Goal: Task Accomplishment & Management: Manage account settings

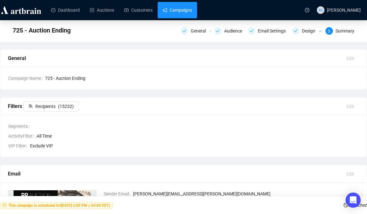
click at [191, 14] on link "Campaigns" at bounding box center [177, 10] width 29 height 16
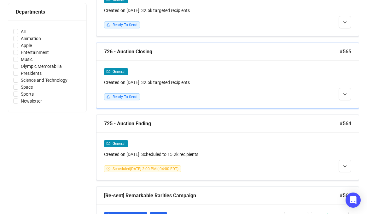
scroll to position [279, 0]
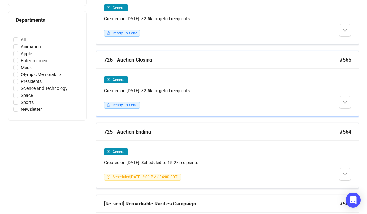
click at [221, 90] on div "Created on [DATE] | 32.5k targeted recipients" at bounding box center [194, 90] width 181 height 7
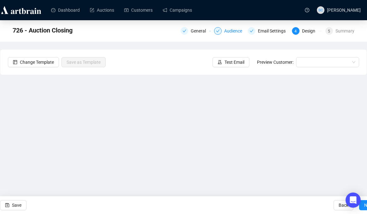
click at [224, 30] on div "Audience" at bounding box center [235, 31] width 22 height 8
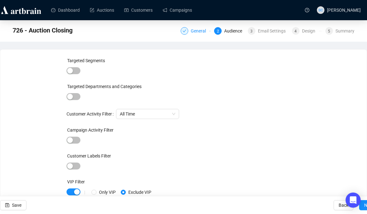
click at [191, 31] on div "General" at bounding box center [200, 31] width 19 height 8
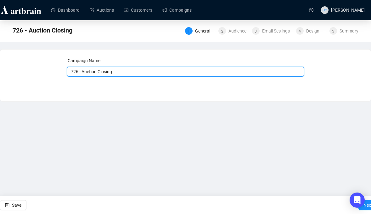
click at [136, 72] on input "726 - Auction Closing" at bounding box center [185, 71] width 237 height 10
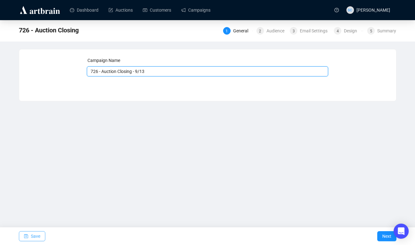
type input "726 - Auction Closing - 9/13"
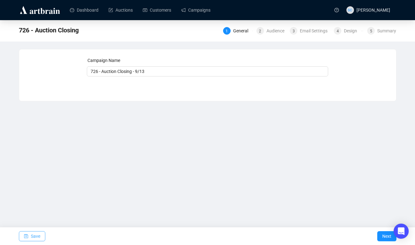
click at [37, 213] on span "Save" at bounding box center [35, 237] width 9 height 18
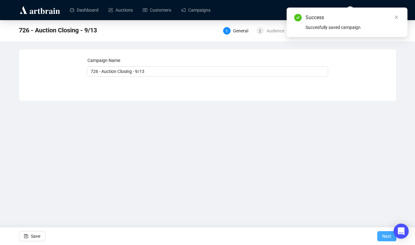
click at [366, 213] on button "Next" at bounding box center [387, 236] width 19 height 10
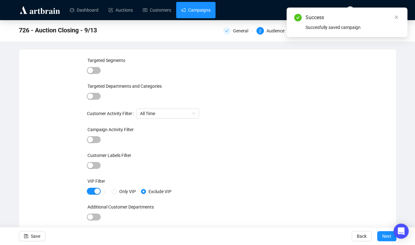
click at [203, 9] on link "Campaigns" at bounding box center [195, 10] width 29 height 16
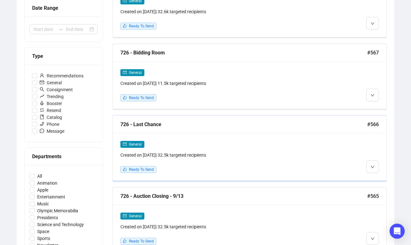
scroll to position [151, 0]
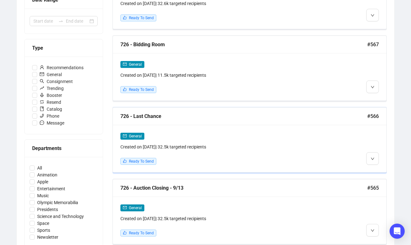
click at [231, 125] on div "General Created on [DATE] | 32.5k targeted recipients Ready To Send" at bounding box center [249, 149] width 273 height 48
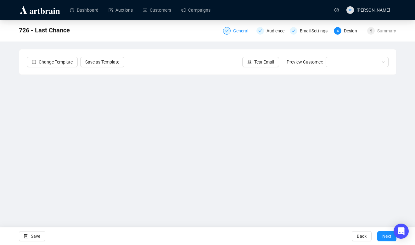
click at [234, 34] on div "General" at bounding box center [242, 31] width 19 height 8
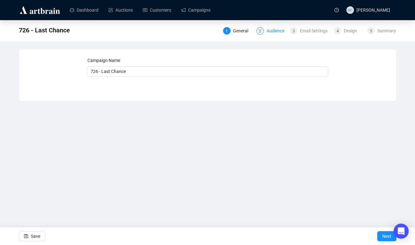
click at [273, 30] on div "Audience" at bounding box center [278, 31] width 22 height 8
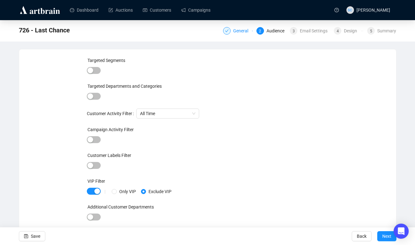
click at [234, 34] on div "General" at bounding box center [242, 31] width 19 height 8
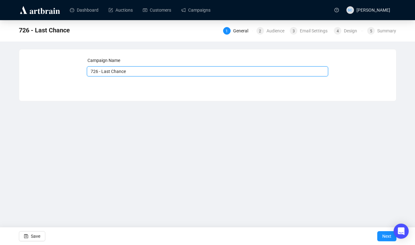
click at [145, 71] on input "726 - Last Chance" at bounding box center [208, 71] width 242 height 10
type input "726 - Last Chance - 9/19"
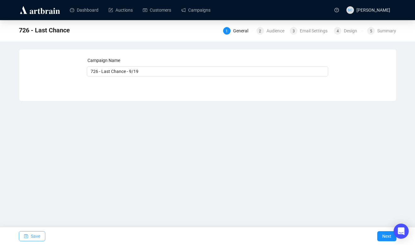
click at [35, 213] on span "Save" at bounding box center [35, 237] width 9 height 18
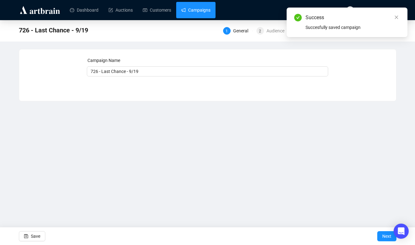
click at [203, 6] on link "Campaigns" at bounding box center [195, 10] width 29 height 16
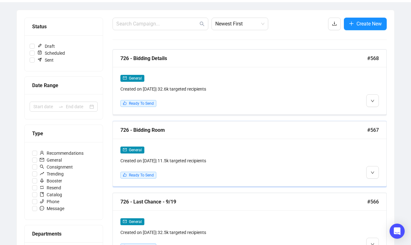
scroll to position [69, 0]
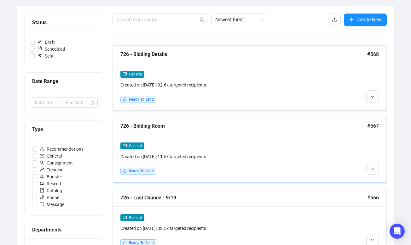
click at [246, 140] on div "General Created on [DATE] | 11.5k targeted recipients Ready To Send" at bounding box center [249, 159] width 273 height 48
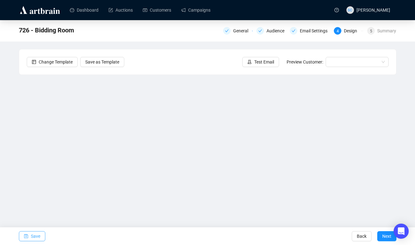
click at [27, 213] on span "button" at bounding box center [26, 237] width 4 height 18
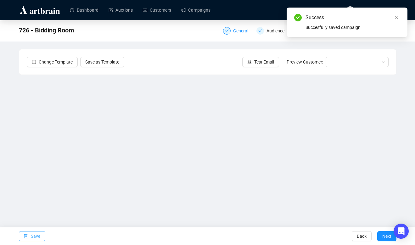
click at [240, 31] on div "General" at bounding box center [242, 31] width 19 height 8
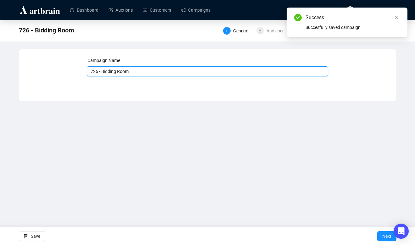
click at [141, 72] on input "726 - Bidding Room" at bounding box center [208, 71] width 242 height 10
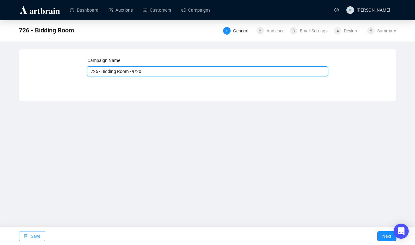
type input "726 - Bidding Room - 9/20"
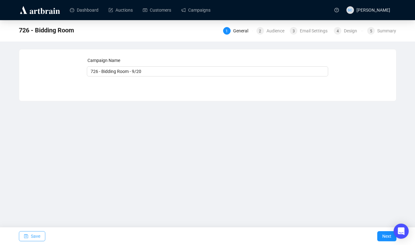
click at [40, 213] on span "Save" at bounding box center [35, 237] width 9 height 18
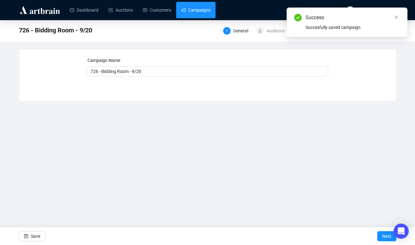
click at [195, 12] on link "Campaigns" at bounding box center [195, 10] width 29 height 16
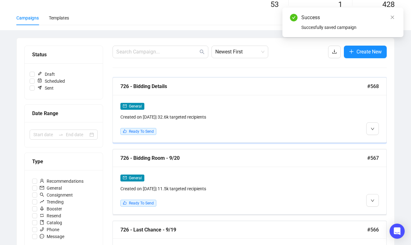
scroll to position [41, 0]
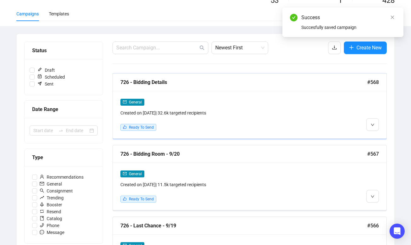
click at [212, 95] on div "General Created on [DATE] | 32.6k targeted recipients Ready To Send" at bounding box center [249, 115] width 273 height 48
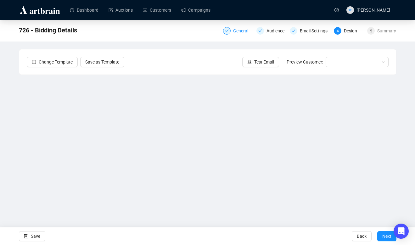
click at [235, 31] on div "General" at bounding box center [242, 31] width 19 height 8
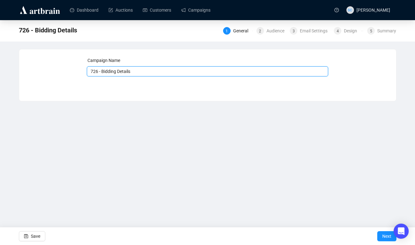
click at [172, 69] on input "726 - Bidding Details" at bounding box center [208, 71] width 242 height 10
type input "726 - Bidding Details - 9/17"
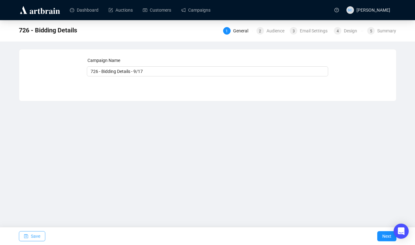
click at [34, 213] on span "Save" at bounding box center [35, 237] width 9 height 18
click at [21, 213] on button "Save" at bounding box center [32, 236] width 26 height 10
click at [27, 213] on icon "save" at bounding box center [26, 237] width 4 height 4
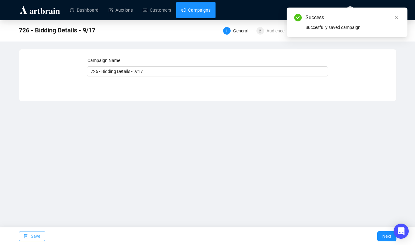
click at [211, 14] on link "Campaigns" at bounding box center [195, 10] width 29 height 16
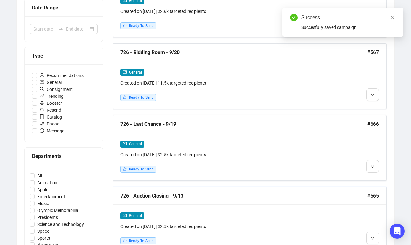
scroll to position [213, 0]
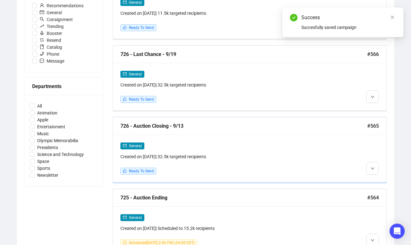
click at [211, 131] on div "726 - Auction Closing - 9/13 #565" at bounding box center [249, 126] width 273 height 18
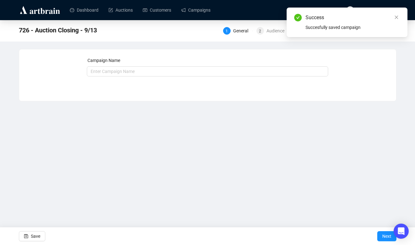
type input "726 - Auction Closing - 9/13"
click at [366, 18] on icon "close" at bounding box center [397, 17] width 4 height 4
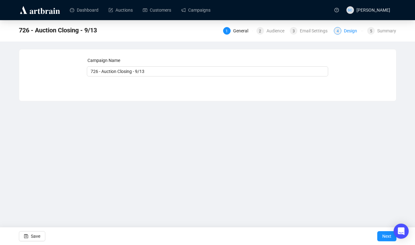
click at [344, 29] on div "Design" at bounding box center [352, 31] width 17 height 8
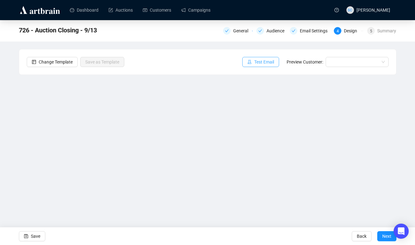
click at [274, 64] on button "Test Email" at bounding box center [261, 62] width 37 height 10
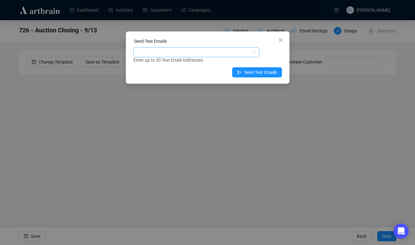
click at [183, 53] on div at bounding box center [193, 52] width 117 height 9
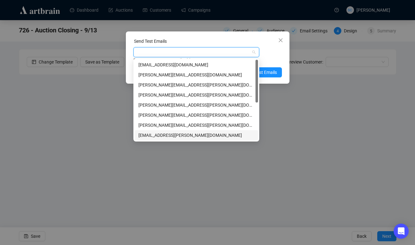
type input "s"
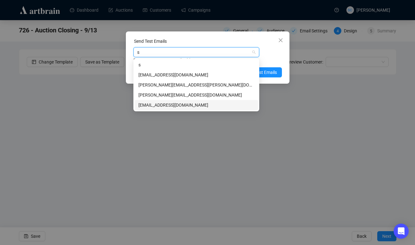
click at [168, 106] on div "[EMAIL_ADDRESS][DOMAIN_NAME]" at bounding box center [197, 105] width 116 height 7
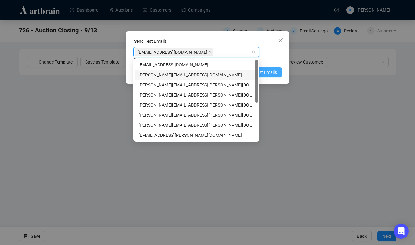
click at [277, 72] on span "Send Test Emails" at bounding box center [260, 72] width 33 height 7
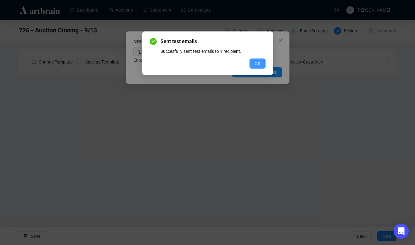
click at [265, 64] on div "Sent test emails Succesfully sent test emails to 1 recipient. OK" at bounding box center [207, 52] width 131 height 43
click at [256, 64] on span "OK" at bounding box center [258, 63] width 6 height 7
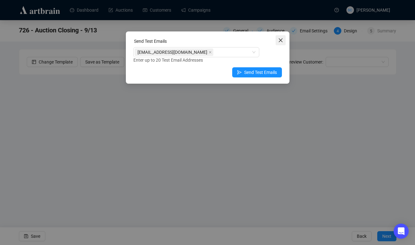
click at [279, 40] on icon "close" at bounding box center [280, 40] width 5 height 5
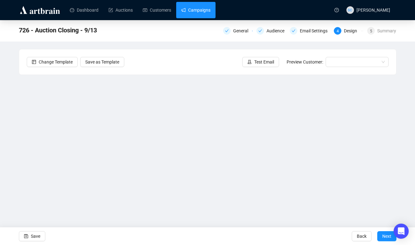
click at [193, 10] on link "Campaigns" at bounding box center [195, 10] width 29 height 16
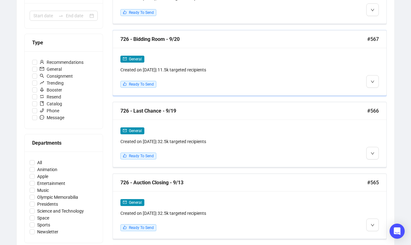
scroll to position [144, 0]
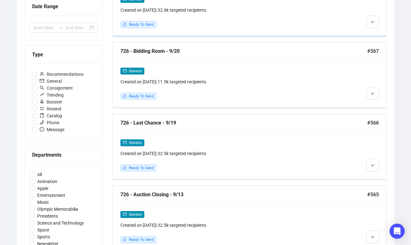
click at [212, 27] on div "Ready To Send" at bounding box center [216, 24] width 193 height 7
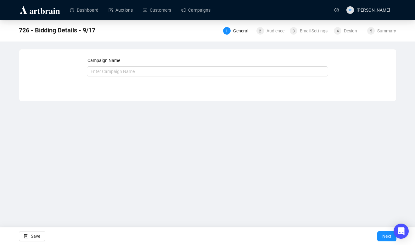
type input "726 - Bidding Details - 9/17"
click at [354, 31] on div "Design" at bounding box center [352, 31] width 17 height 8
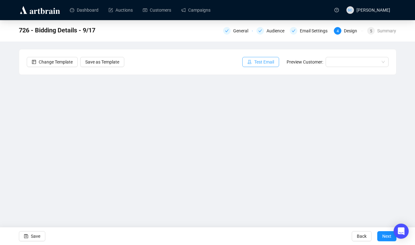
click at [267, 60] on span "Test Email" at bounding box center [264, 62] width 20 height 7
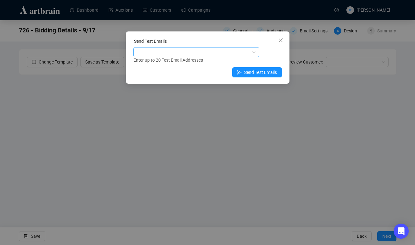
click at [195, 54] on div at bounding box center [193, 52] width 117 height 9
type input "s"
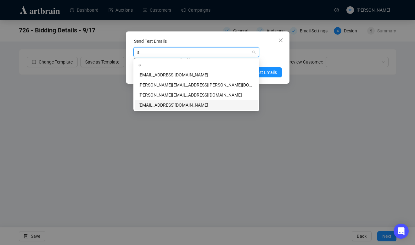
click at [161, 106] on div "[EMAIL_ADDRESS][DOMAIN_NAME]" at bounding box center [197, 105] width 116 height 7
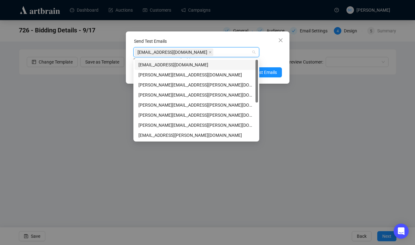
click at [275, 56] on div "[EMAIL_ADDRESS][DOMAIN_NAME] Enter up to 20 Test Email Addresses" at bounding box center [208, 55] width 149 height 16
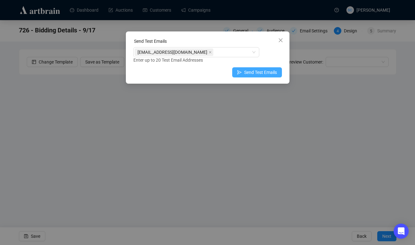
click at [269, 71] on span "Send Test Emails" at bounding box center [260, 72] width 33 height 7
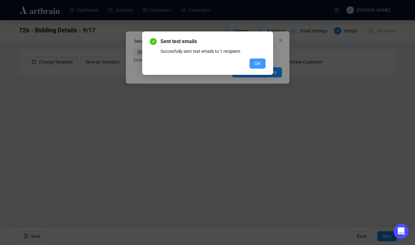
click at [252, 61] on button "OK" at bounding box center [258, 64] width 16 height 10
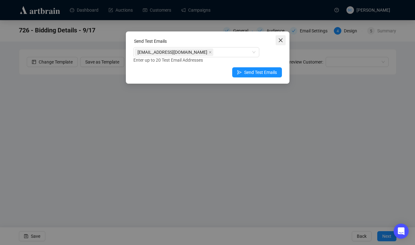
click at [281, 41] on icon "close" at bounding box center [280, 40] width 5 height 5
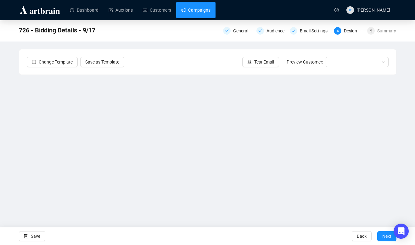
click at [211, 9] on link "Campaigns" at bounding box center [195, 10] width 29 height 16
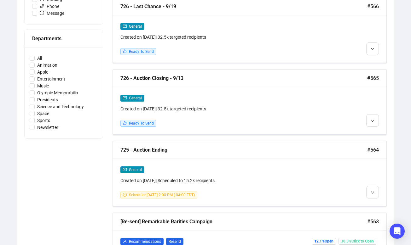
scroll to position [253, 0]
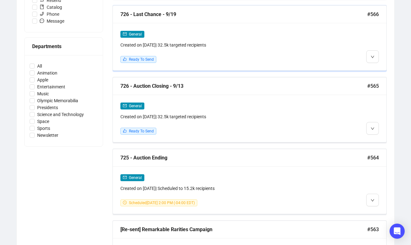
click at [258, 51] on div "General Created on [DATE] | 32.5k targeted recipients Ready To Send" at bounding box center [216, 47] width 193 height 32
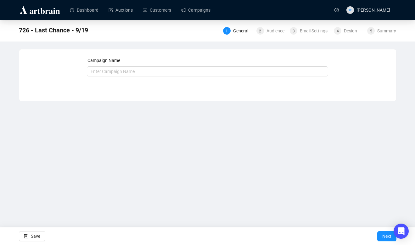
type input "726 - Last Chance - 9/19"
click at [317, 32] on div "Email Settings" at bounding box center [315, 31] width 31 height 8
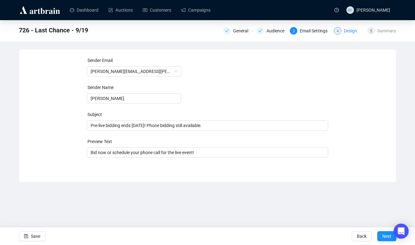
click at [344, 31] on div "Design" at bounding box center [352, 31] width 17 height 8
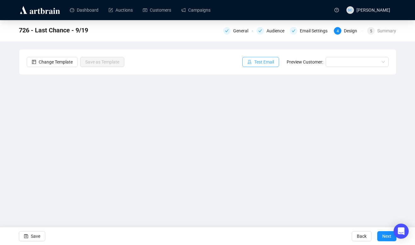
click at [248, 64] on icon "experiment" at bounding box center [250, 62] width 4 height 4
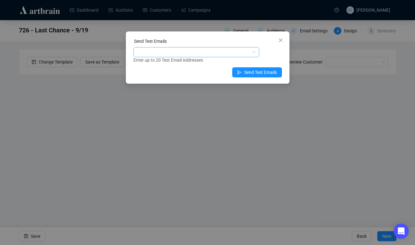
click at [166, 52] on div at bounding box center [193, 52] width 117 height 9
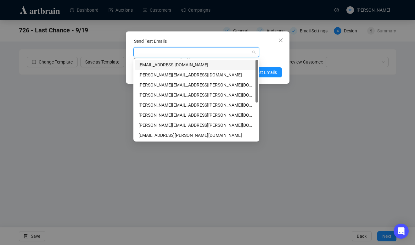
type input "s"
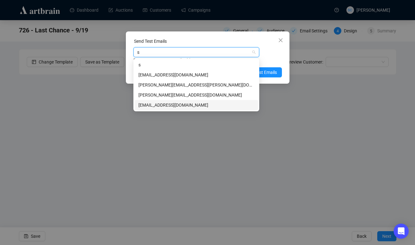
click at [160, 105] on div "[EMAIL_ADDRESS][DOMAIN_NAME]" at bounding box center [197, 105] width 116 height 7
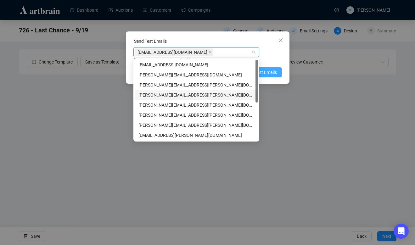
click at [272, 72] on span "Send Test Emails" at bounding box center [260, 72] width 33 height 7
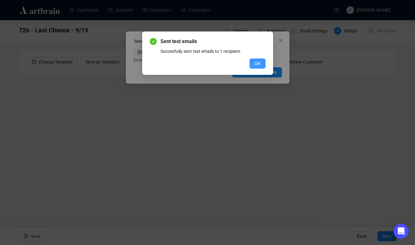
click at [256, 63] on span "OK" at bounding box center [258, 63] width 6 height 7
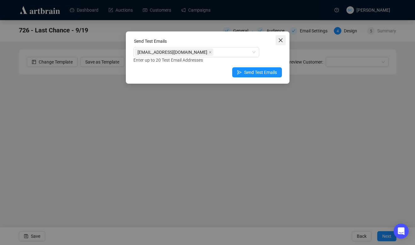
click at [282, 41] on icon "close" at bounding box center [281, 40] width 4 height 4
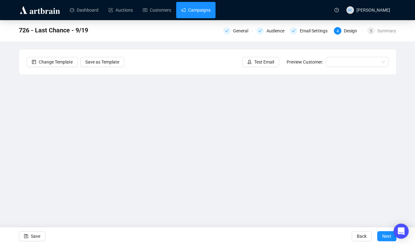
click at [201, 9] on link "Campaigns" at bounding box center [195, 10] width 29 height 16
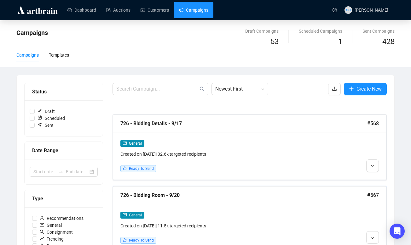
scroll to position [12, 0]
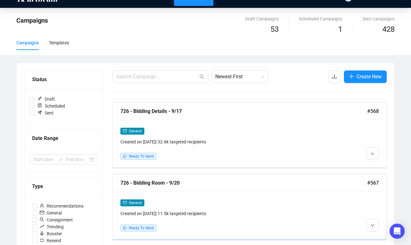
click at [216, 189] on div "726 - Bidding Room - 9/20 #567" at bounding box center [249, 183] width 273 height 18
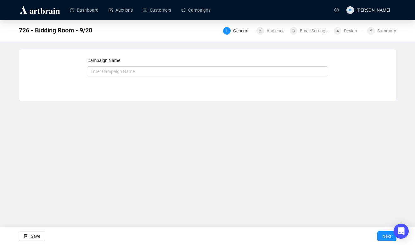
type input "726 - Bidding Room - 9/20"
click at [307, 29] on div "Email Settings" at bounding box center [315, 31] width 31 height 8
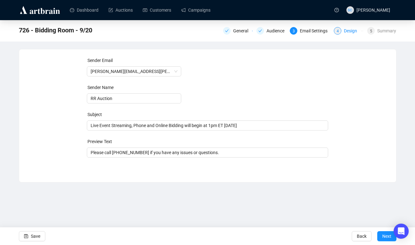
click at [338, 32] on div "4" at bounding box center [338, 31] width 8 height 8
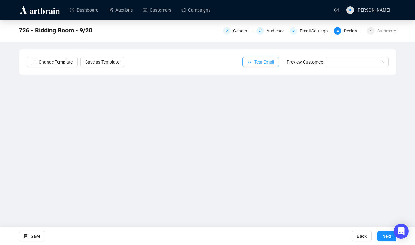
click at [248, 60] on icon "experiment" at bounding box center [250, 62] width 4 height 4
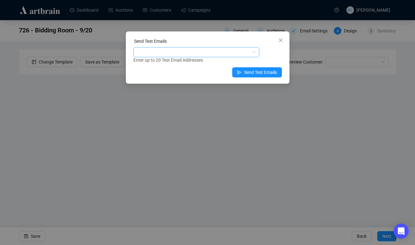
click at [199, 51] on div at bounding box center [193, 52] width 117 height 9
type input "s"
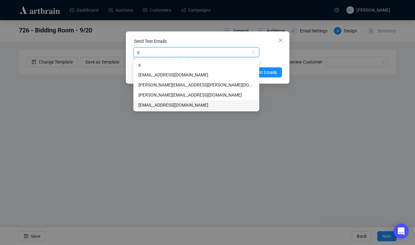
click at [166, 106] on div "[EMAIL_ADDRESS][DOMAIN_NAME]" at bounding box center [197, 105] width 116 height 7
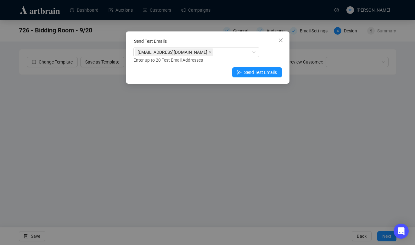
click at [278, 58] on div "Enter up to 20 Test Email Addresses" at bounding box center [208, 60] width 149 height 7
click at [271, 71] on span "Send Test Emails" at bounding box center [260, 72] width 33 height 7
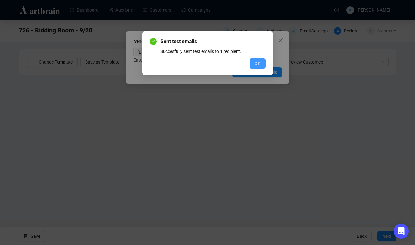
click at [255, 66] on span "OK" at bounding box center [258, 63] width 6 height 7
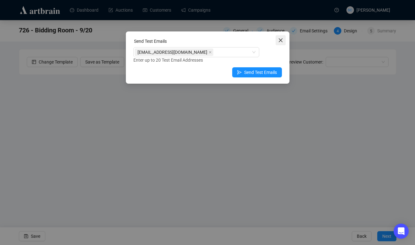
click at [279, 41] on icon "close" at bounding box center [280, 40] width 5 height 5
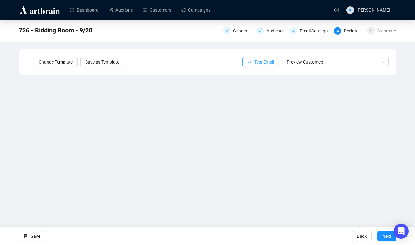
click at [263, 61] on span "Test Email" at bounding box center [264, 62] width 20 height 7
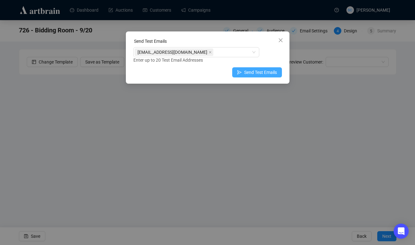
click at [247, 72] on span "Send Test Emails" at bounding box center [260, 72] width 33 height 7
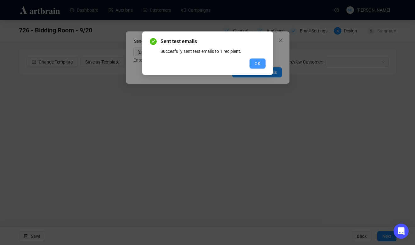
click at [255, 65] on span "OK" at bounding box center [258, 63] width 6 height 7
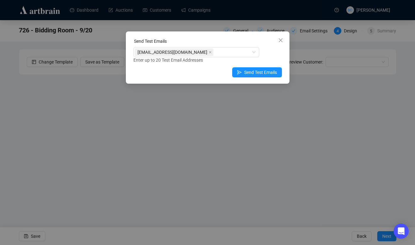
click at [281, 41] on icon "close" at bounding box center [280, 40] width 5 height 5
